Goal: Transaction & Acquisition: Download file/media

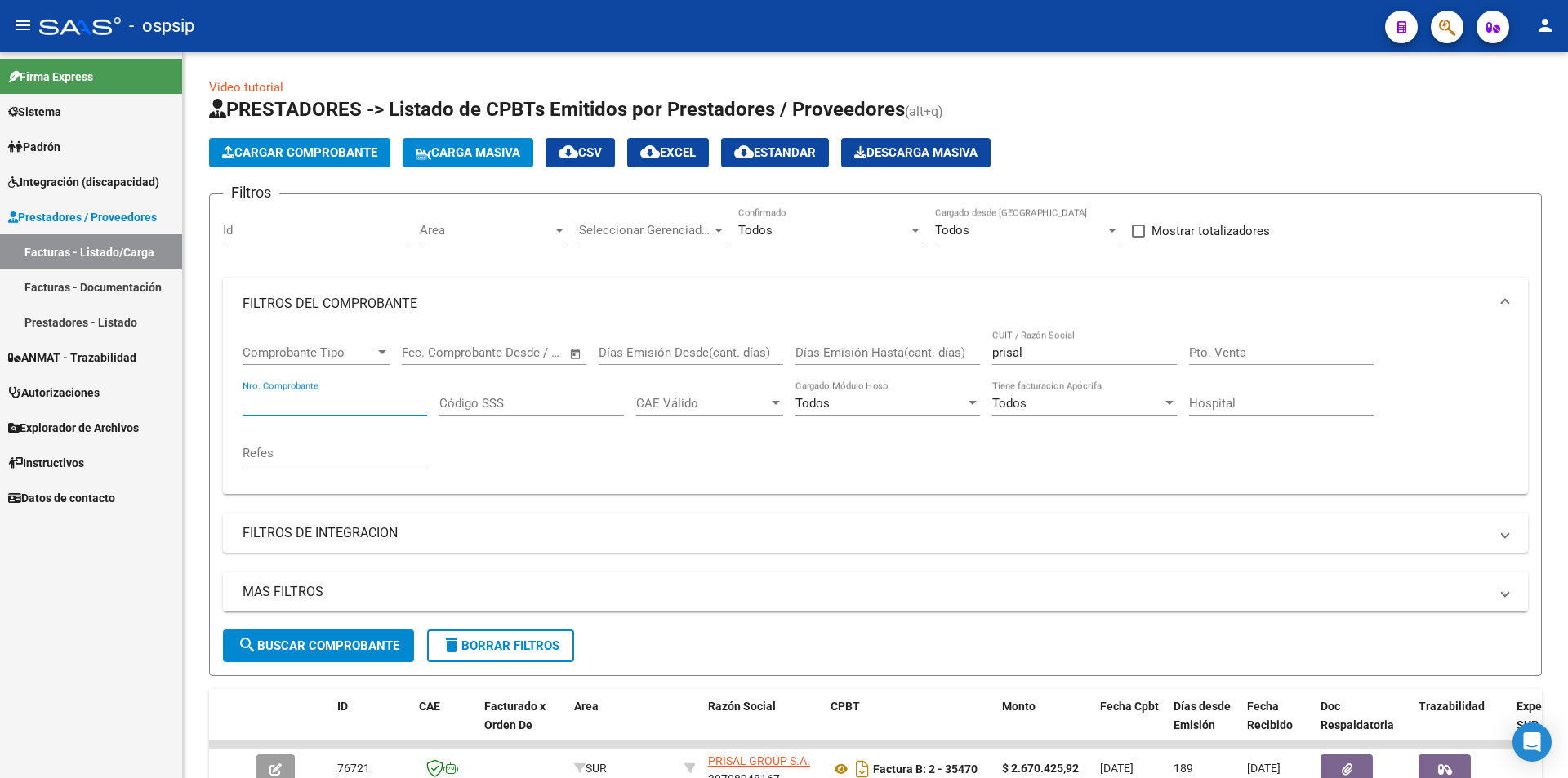
scroll to position [123, 0]
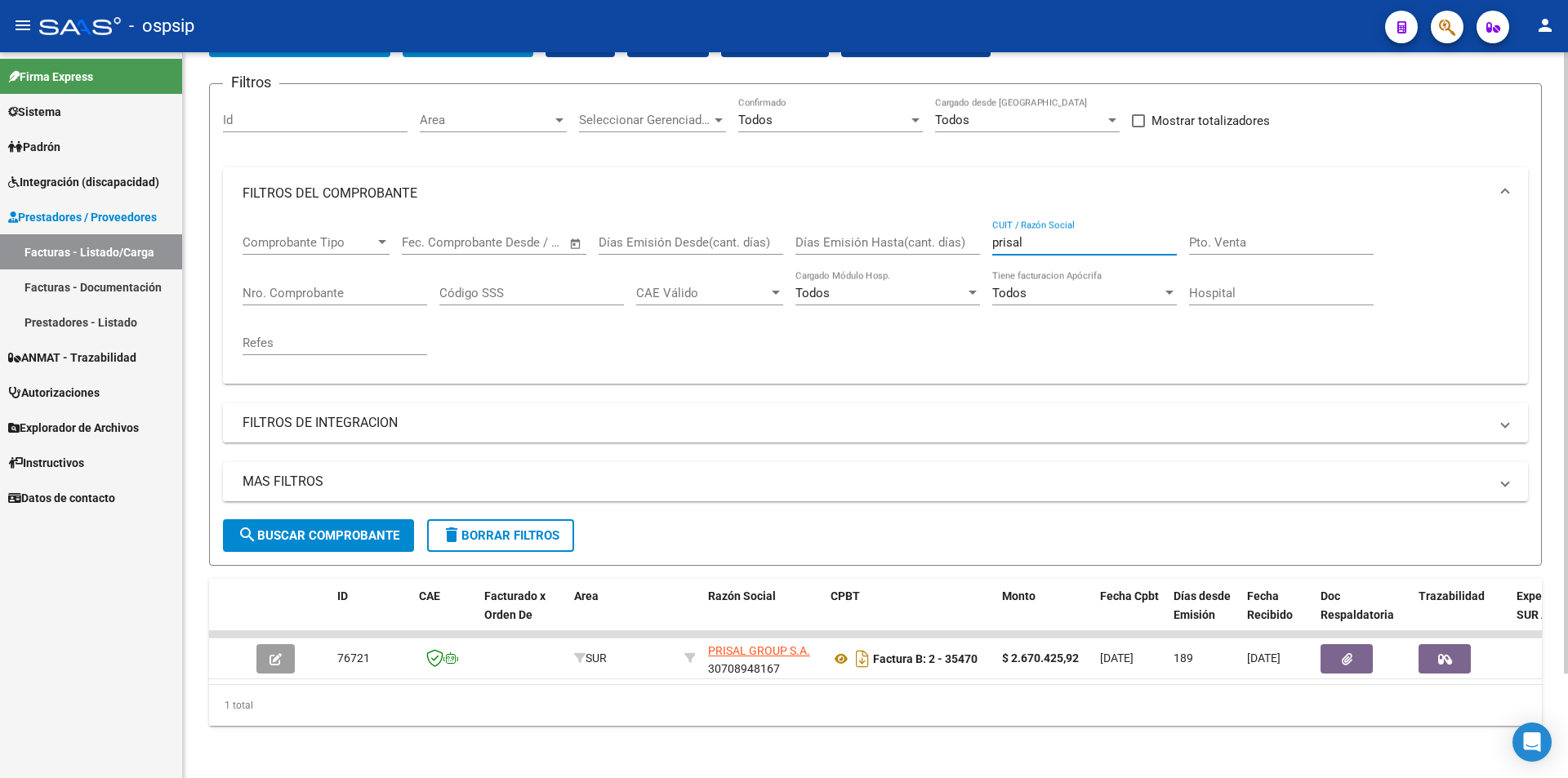
click at [1036, 235] on input "prisal" at bounding box center [1085, 242] width 185 height 14
type input "p"
type input "master far"
click at [287, 272] on div "Nro. Comprobante" at bounding box center [334, 288] width 185 height 35
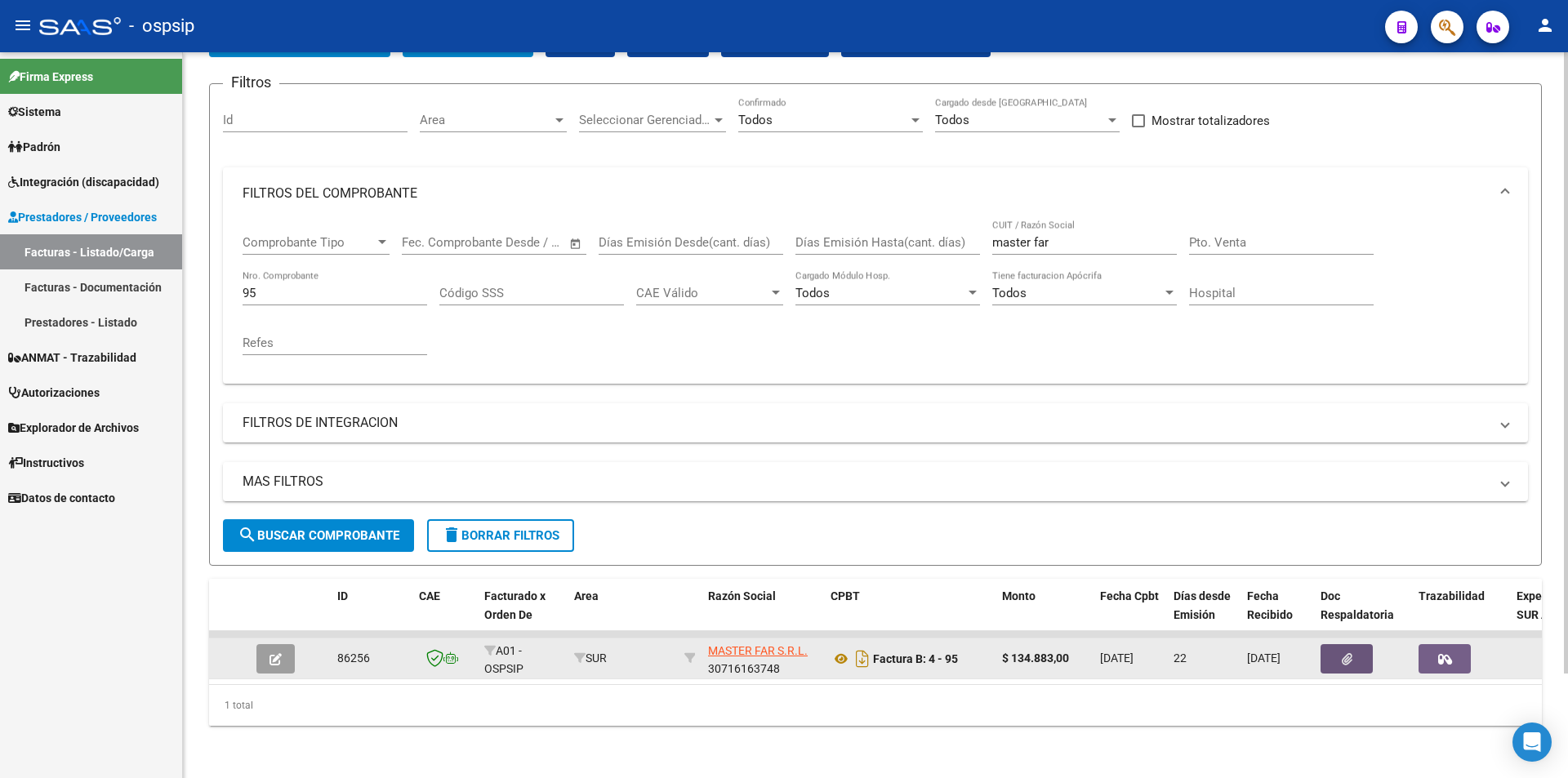
click at [1347, 653] on icon "button" at bounding box center [1347, 659] width 11 height 13
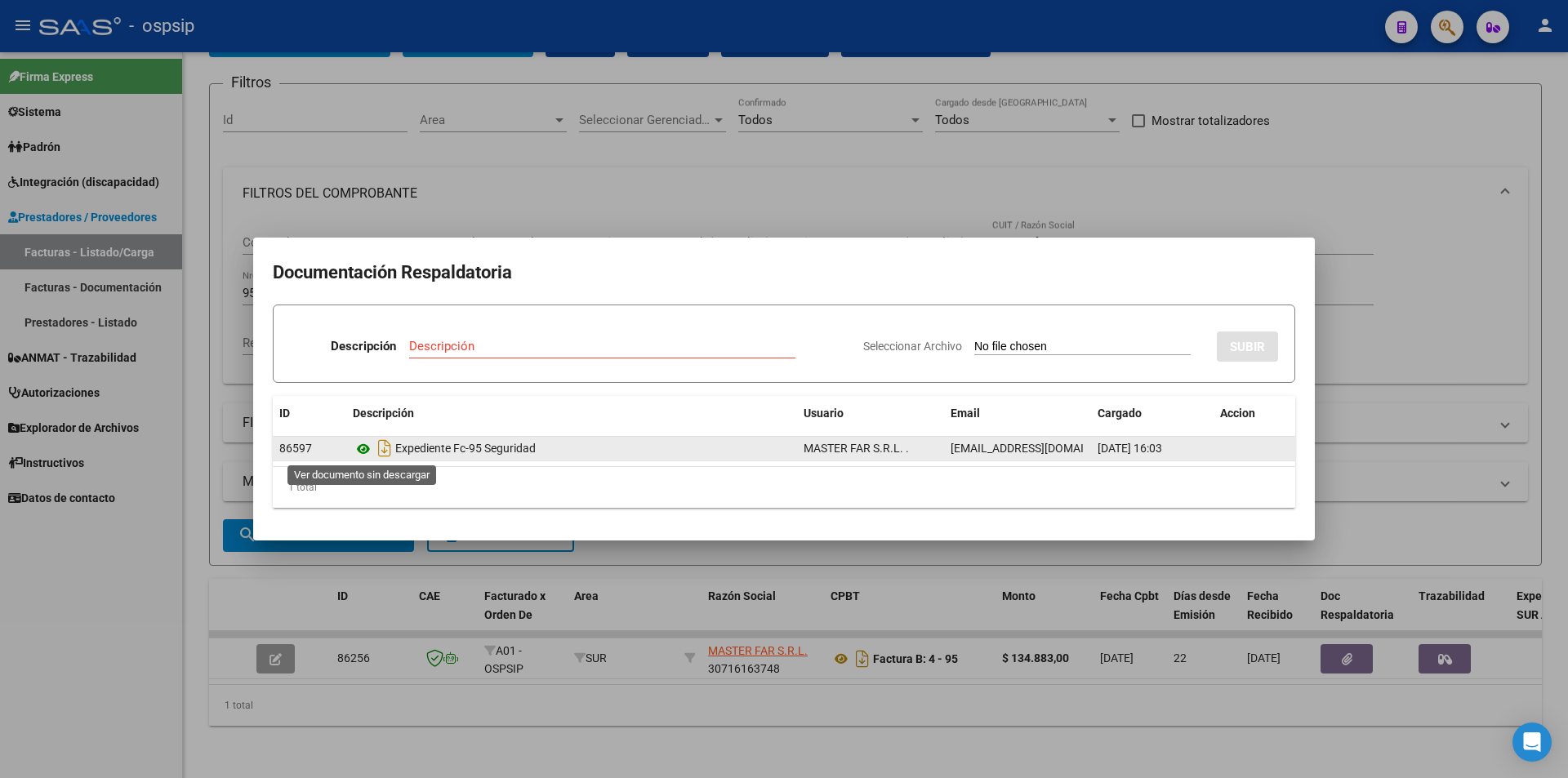
click at [362, 447] on icon at bounding box center [363, 449] width 21 height 19
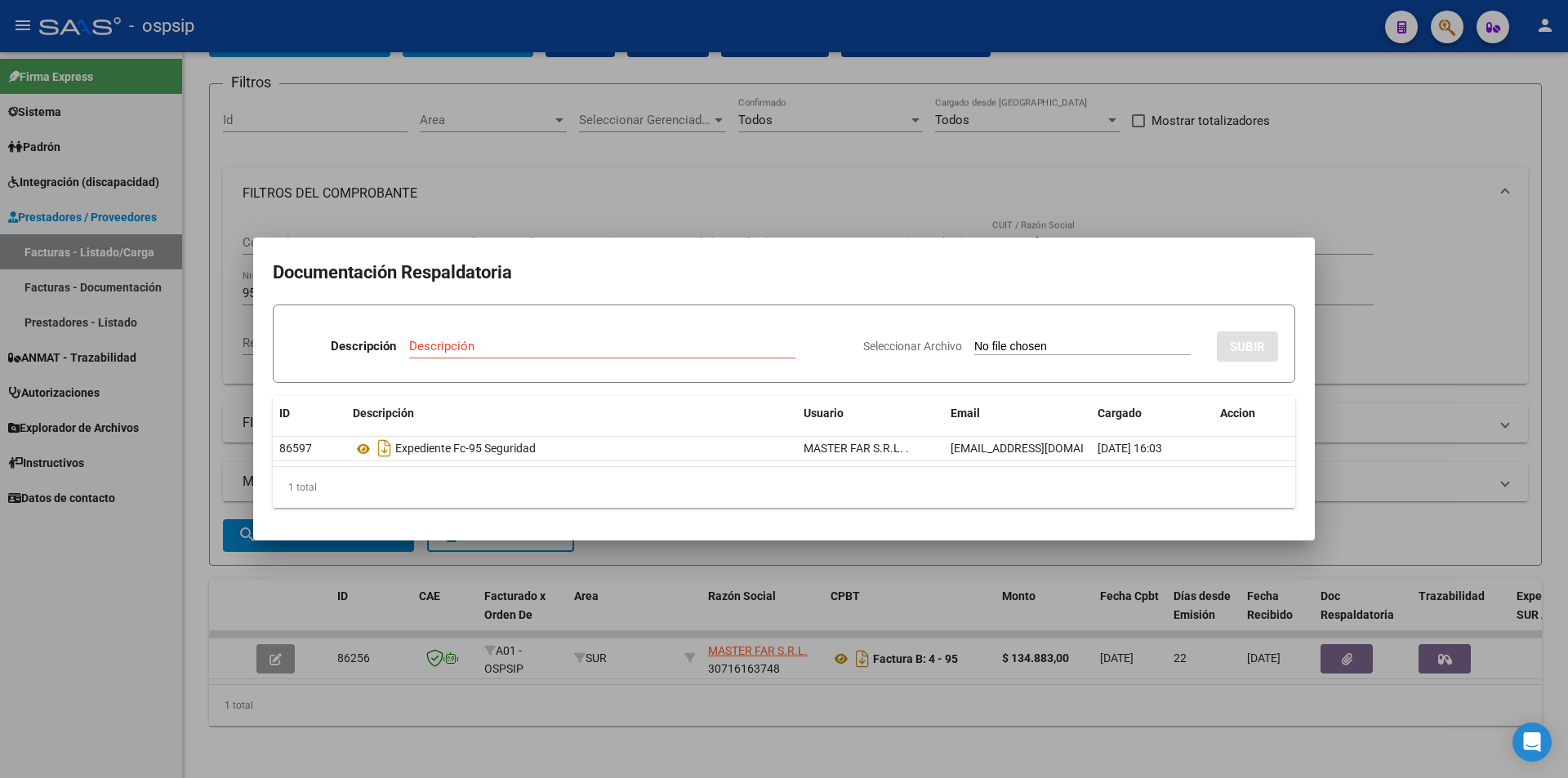
click at [846, 182] on div at bounding box center [784, 389] width 1568 height 778
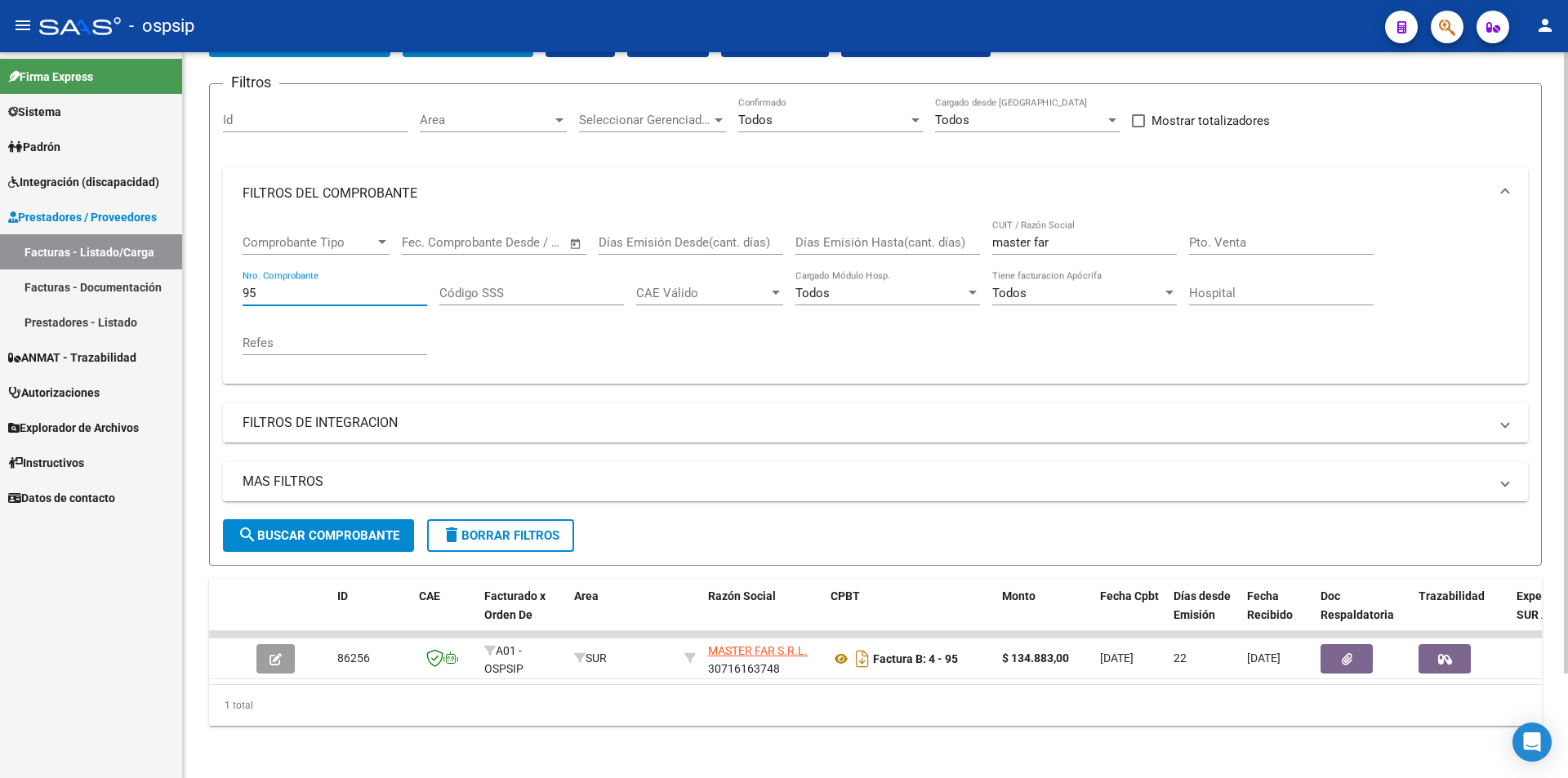
click at [287, 286] on input "95" at bounding box center [334, 293] width 185 height 14
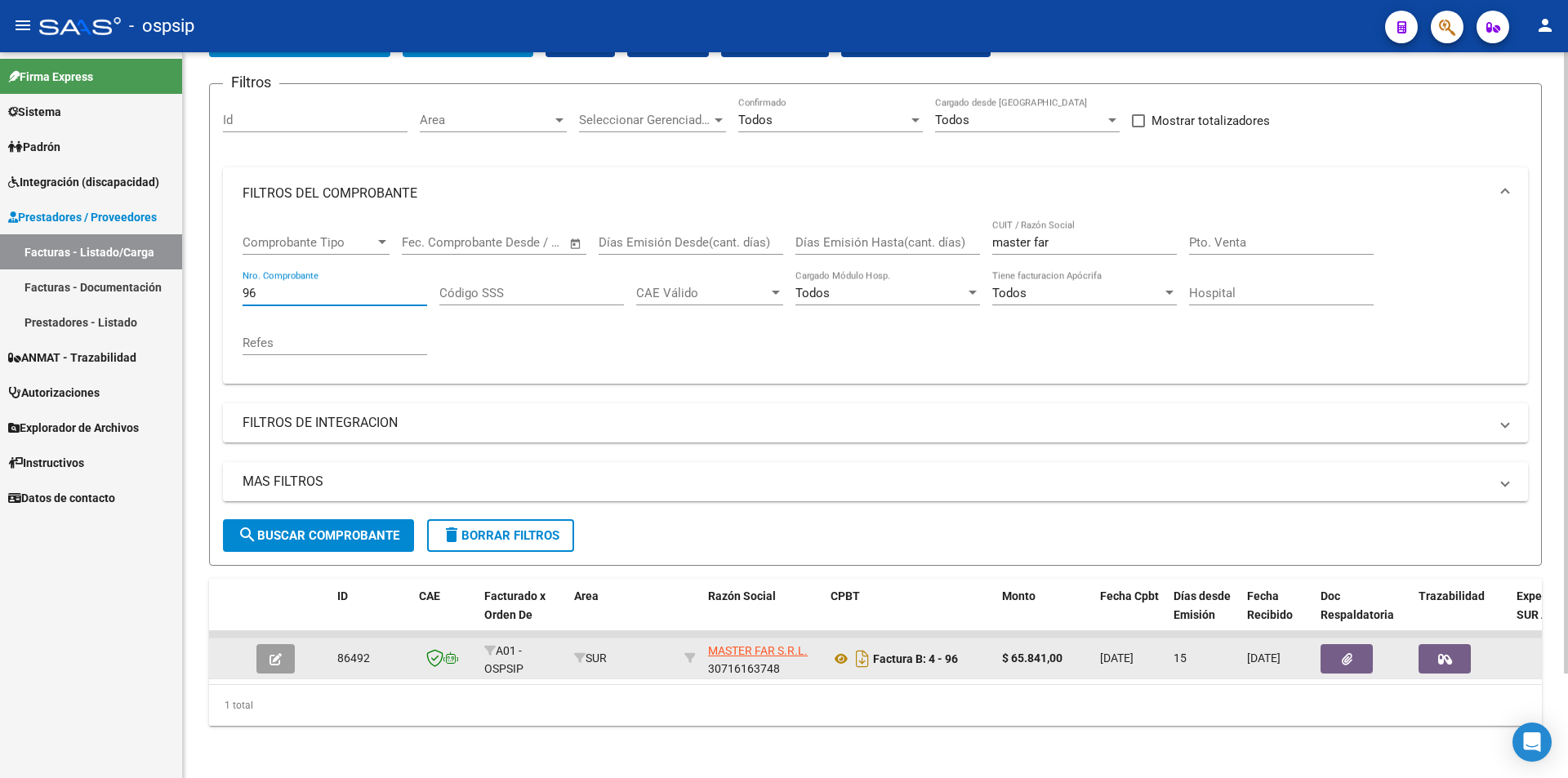
type input "96"
click at [1337, 646] on button "button" at bounding box center [1347, 659] width 52 height 29
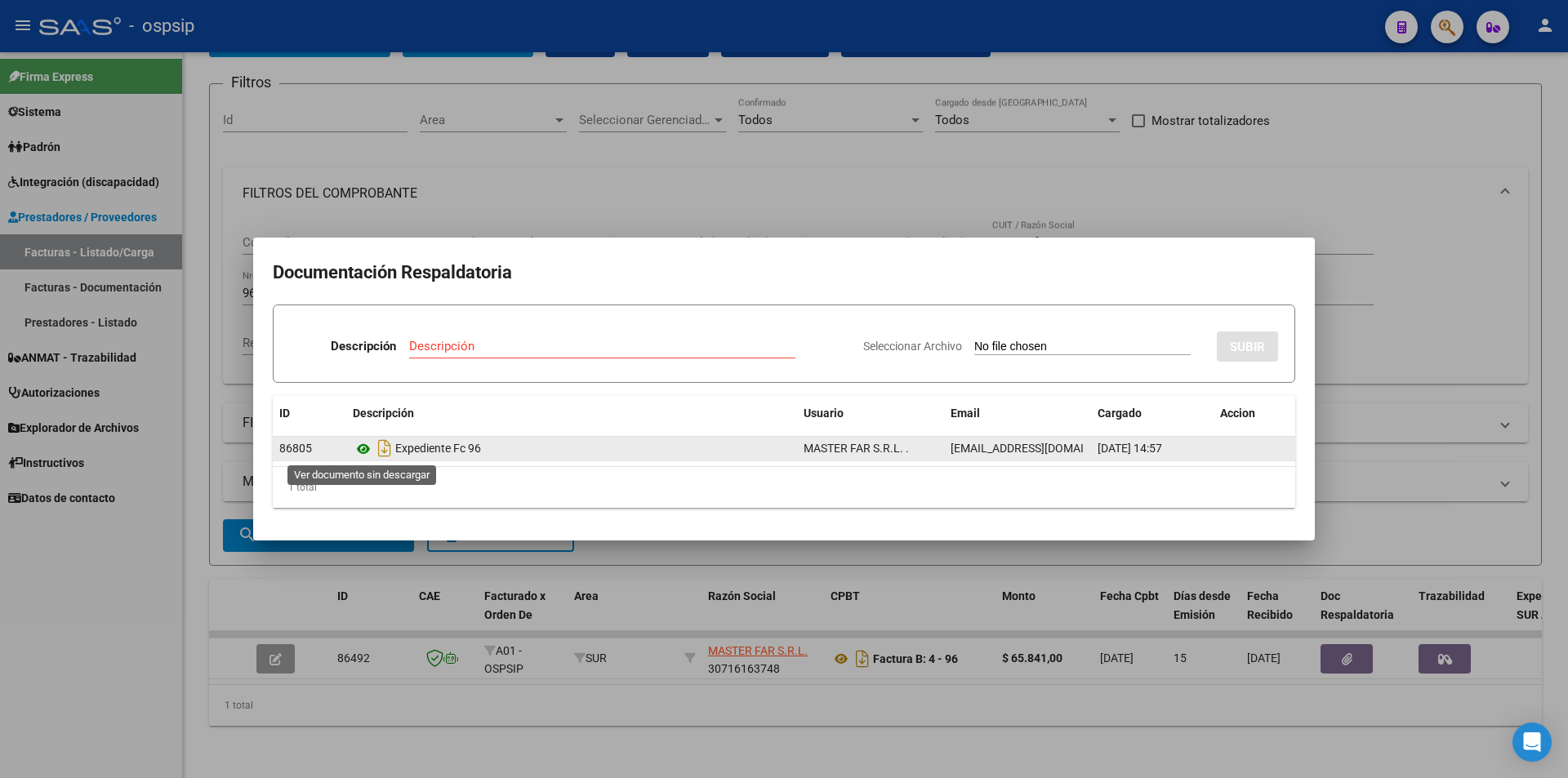
click at [364, 450] on icon at bounding box center [363, 449] width 21 height 19
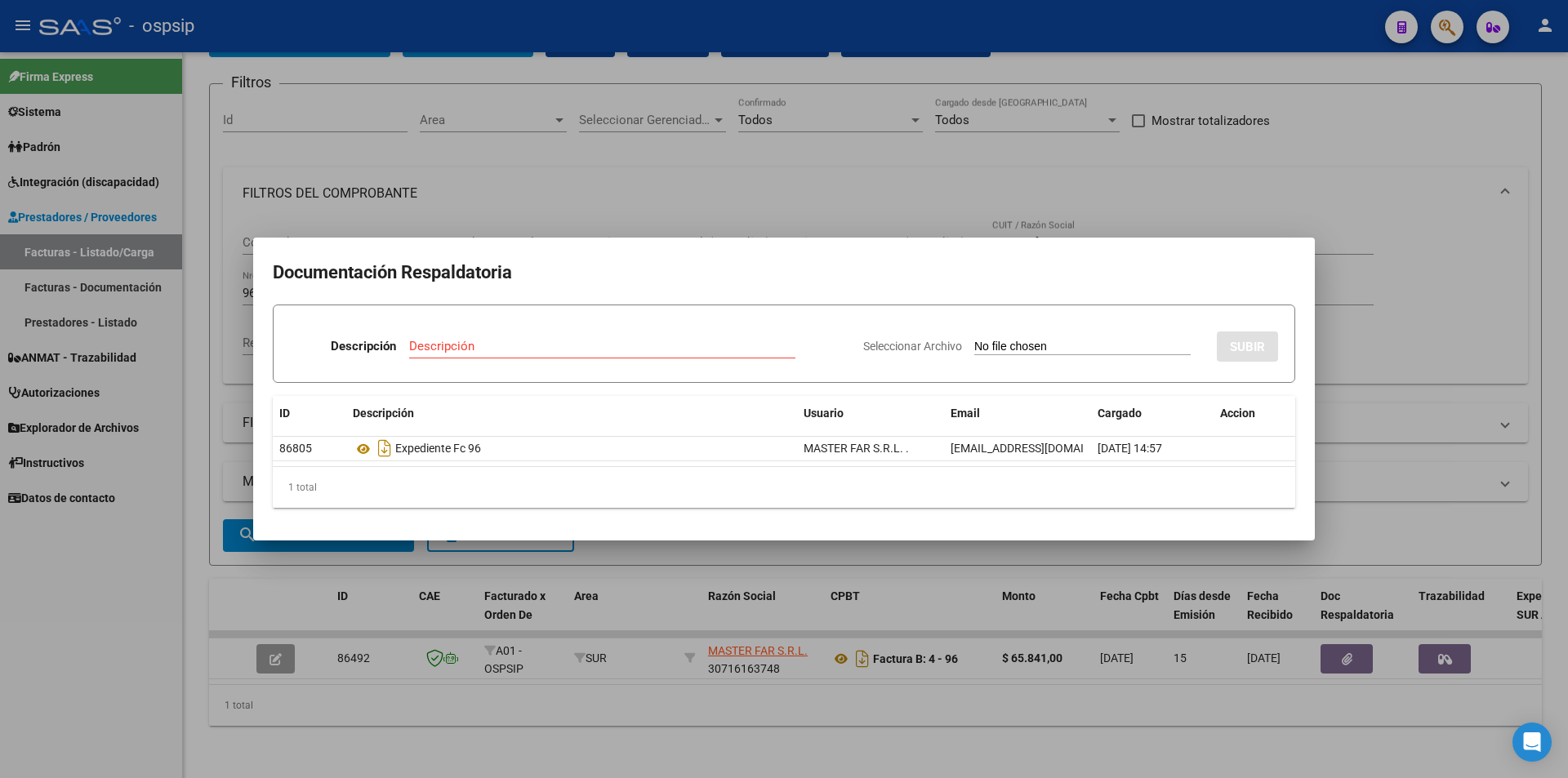
click at [134, 619] on div at bounding box center [784, 389] width 1568 height 778
